Goal: Register for event/course

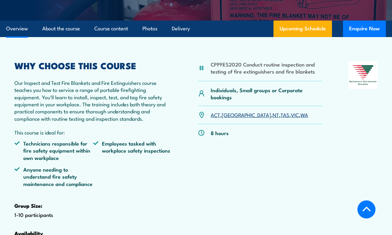
scroll to position [163, 0]
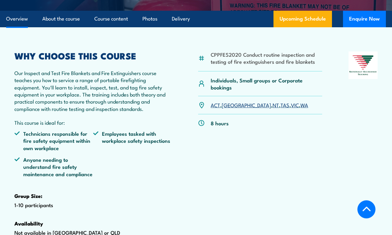
click at [300, 108] on link "WA" at bounding box center [304, 104] width 8 height 7
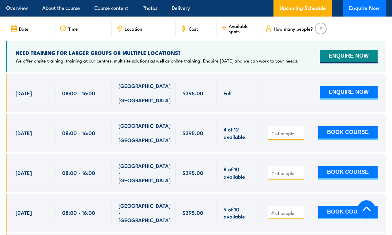
scroll to position [1122, 0]
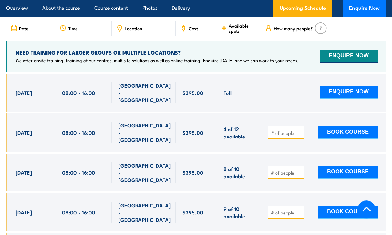
click at [348, 205] on button "BOOK COURSE" at bounding box center [347, 211] width 59 height 13
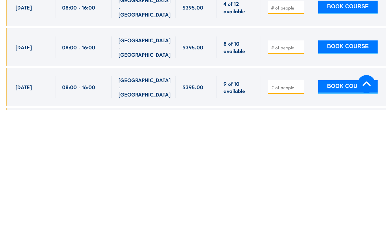
type input "1"
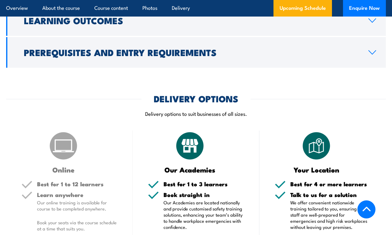
scroll to position [755, 0]
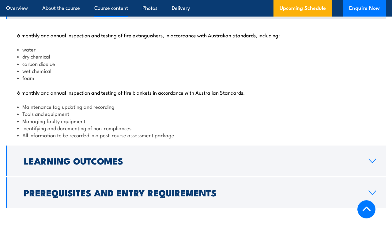
scroll to position [616, 0]
click at [105, 206] on link "Prerequisites and Entry Requirements" at bounding box center [196, 192] width 380 height 31
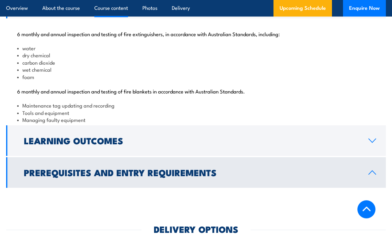
scroll to position [616, 0]
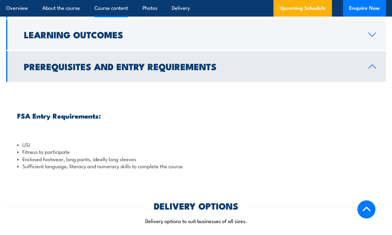
click at [80, 38] on h2 "Learning Outcomes" at bounding box center [191, 34] width 335 height 8
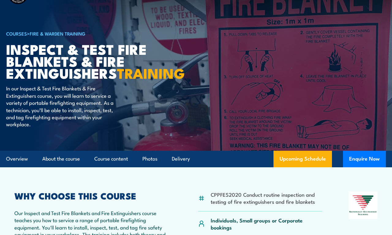
scroll to position [0, 0]
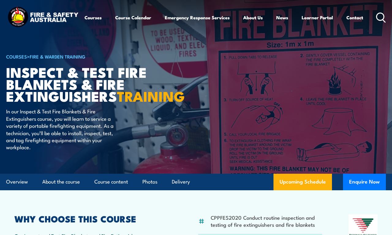
click at [152, 135] on div "COURSES > Fire & Warden Training Inspect & Test Fire Blankets & Fire Extinguish…" at bounding box center [81, 87] width 151 height 174
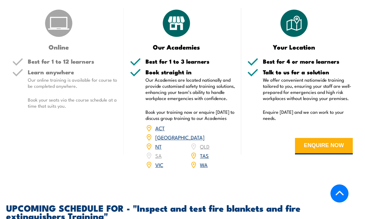
scroll to position [883, 0]
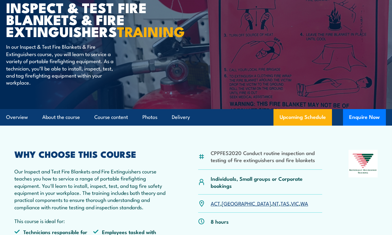
scroll to position [65, 0]
click at [300, 207] on link "WA" at bounding box center [304, 202] width 8 height 7
